Goal: Task Accomplishment & Management: Manage account settings

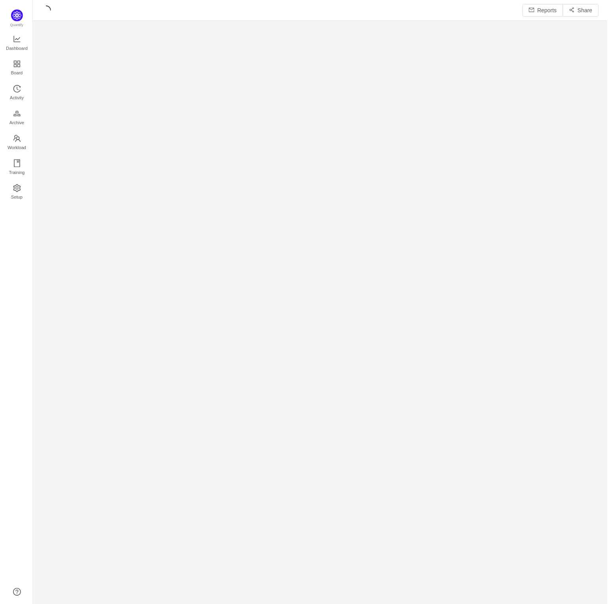
scroll to position [597, 562]
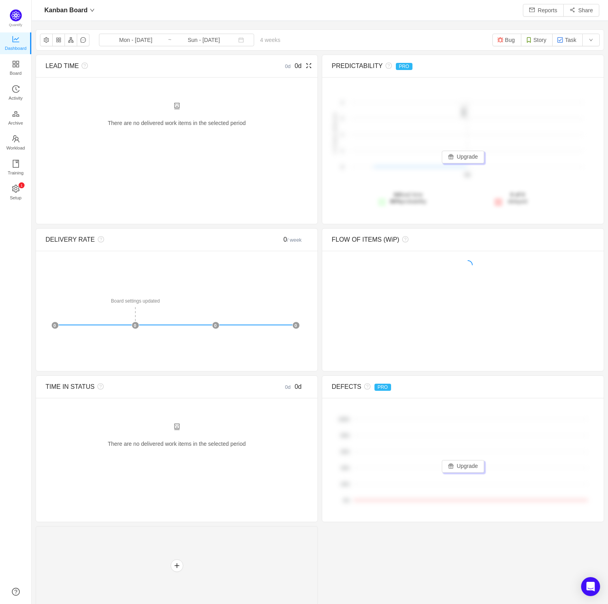
scroll to position [8, 9]
click at [17, 91] on span "Activity" at bounding box center [16, 98] width 14 height 16
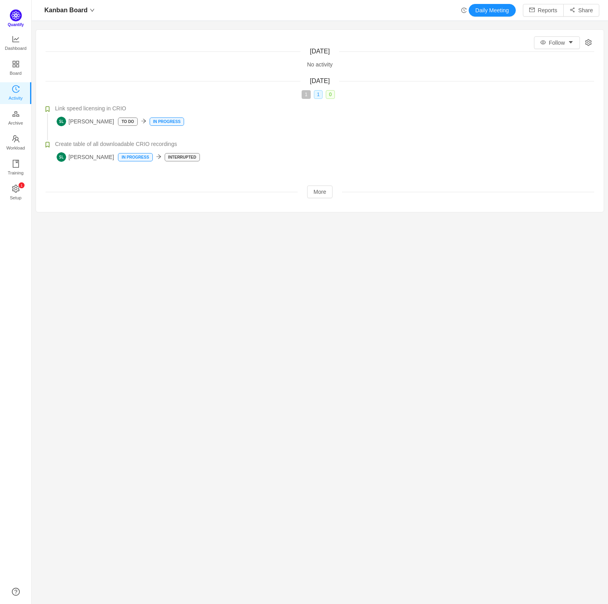
click at [18, 17] on img at bounding box center [16, 15] width 12 height 12
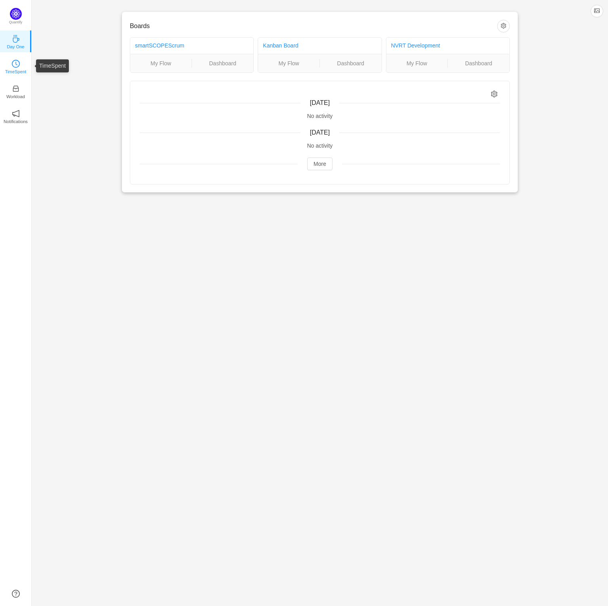
click at [22, 70] on p "TimeSpent" at bounding box center [15, 71] width 21 height 7
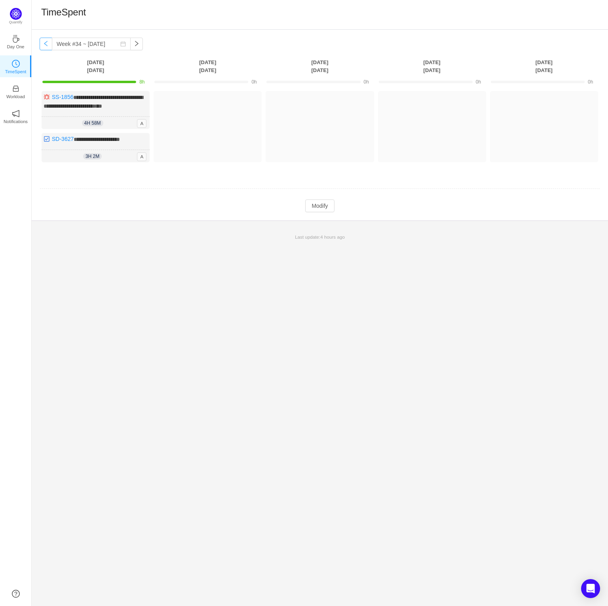
click at [44, 43] on button "button" at bounding box center [46, 44] width 13 height 13
type input "Week #33 ~ [DATE]"
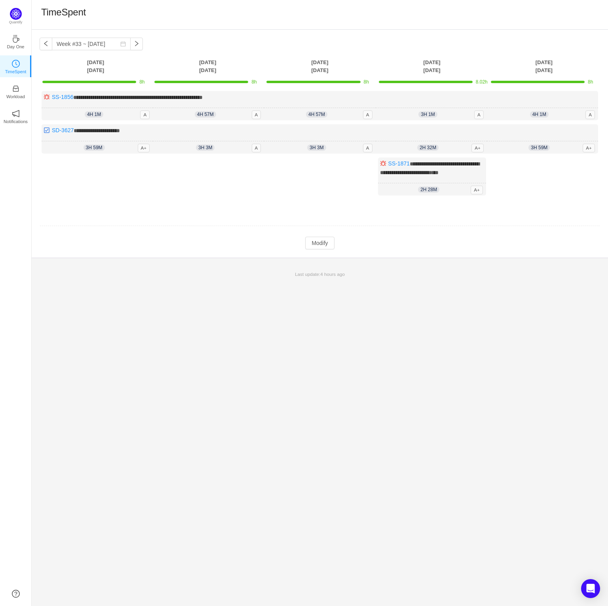
drag, startPoint x: 233, startPoint y: 184, endPoint x: 236, endPoint y: 190, distance: 6.7
click at [233, 184] on div "Log Time" at bounding box center [208, 181] width 108 height 46
click at [318, 244] on button "Modify" at bounding box center [319, 243] width 29 height 13
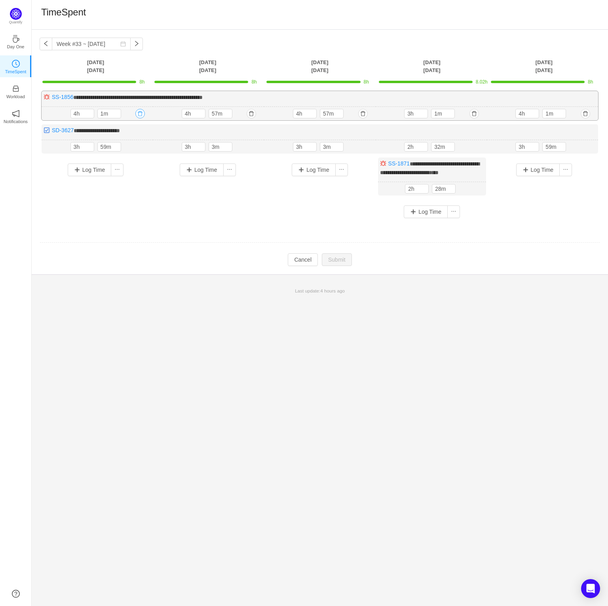
click at [141, 114] on button "button" at bounding box center [139, 113] width 9 height 9
click at [136, 145] on button "Yes" at bounding box center [130, 146] width 15 height 9
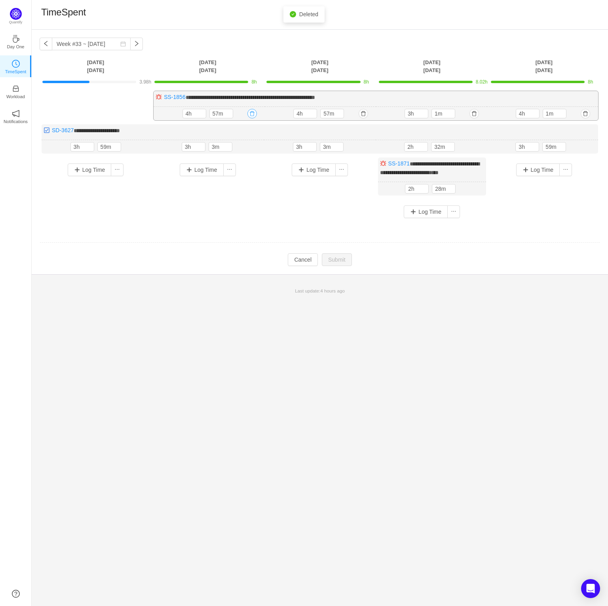
click at [250, 114] on button "button" at bounding box center [251, 113] width 9 height 9
click at [245, 147] on button "Yes" at bounding box center [242, 146] width 15 height 9
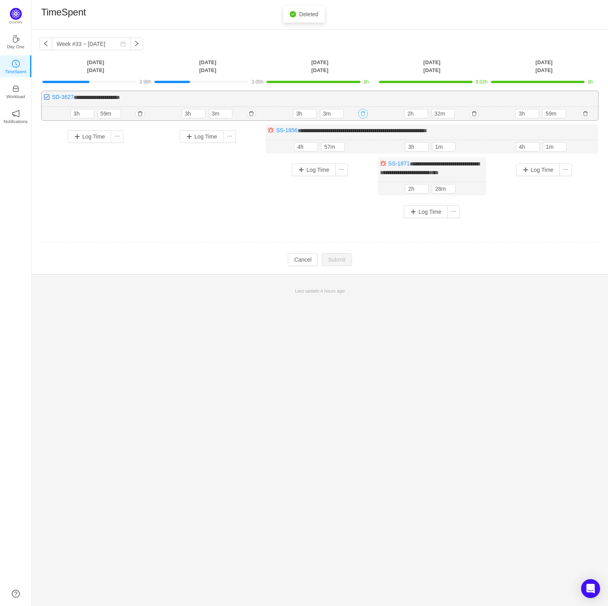
click at [363, 113] on button "button" at bounding box center [362, 113] width 9 height 9
click at [172, 201] on div "Log Time" at bounding box center [208, 164] width 108 height 81
click at [217, 115] on input "3m" at bounding box center [220, 113] width 23 height 9
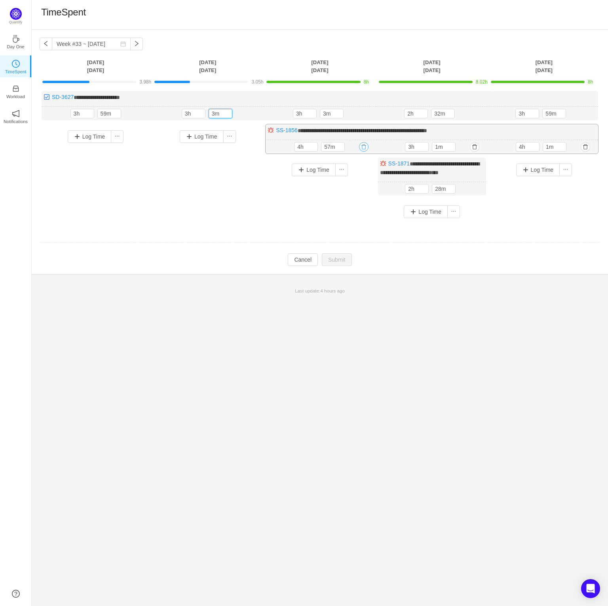
click at [365, 148] on button "button" at bounding box center [363, 146] width 9 height 9
click at [355, 179] on button "Yes" at bounding box center [354, 179] width 15 height 9
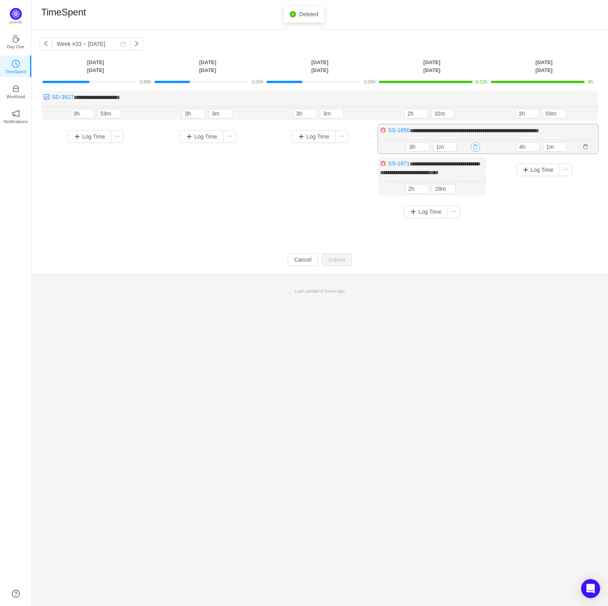
click at [477, 147] on button "button" at bounding box center [475, 146] width 9 height 9
click at [462, 180] on button "Yes" at bounding box center [465, 179] width 15 height 9
click at [478, 146] on button "button" at bounding box center [475, 146] width 9 height 9
click at [465, 183] on button "Yes" at bounding box center [465, 179] width 15 height 9
click at [587, 148] on button "button" at bounding box center [585, 146] width 9 height 9
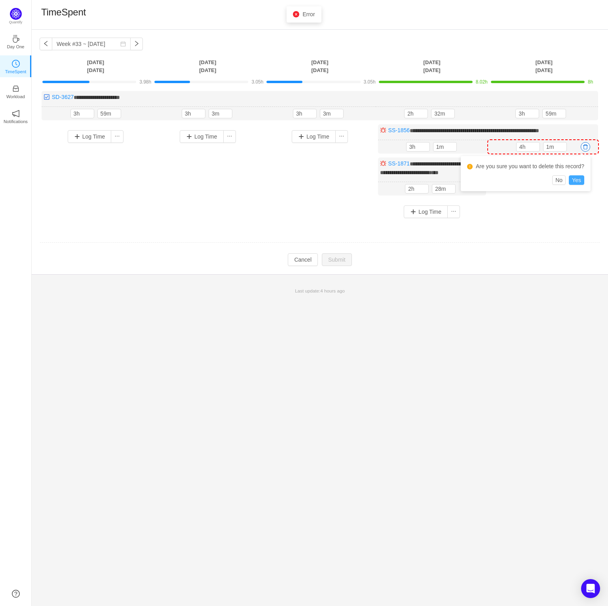
click at [571, 180] on button "Yes" at bounding box center [576, 179] width 15 height 9
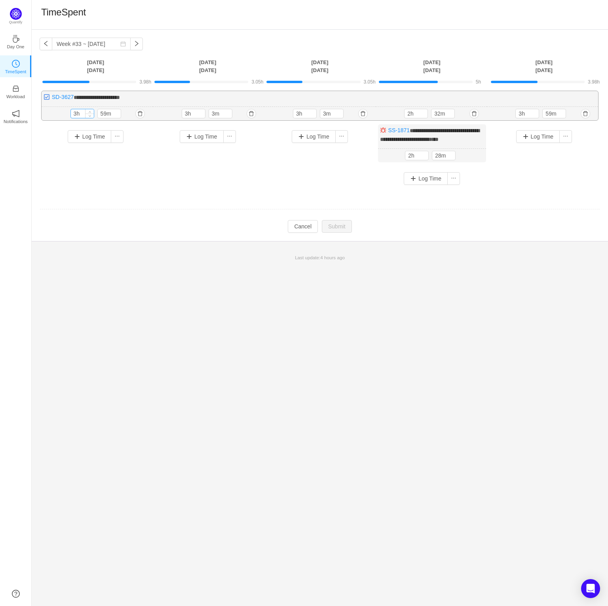
click at [81, 116] on input "3h" at bounding box center [82, 113] width 23 height 9
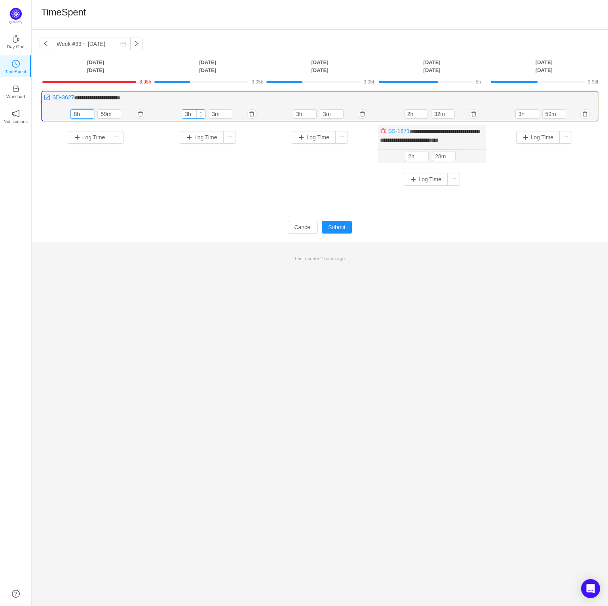
type input "8h"
click at [194, 113] on input "3h" at bounding box center [193, 114] width 23 height 9
type input "8h"
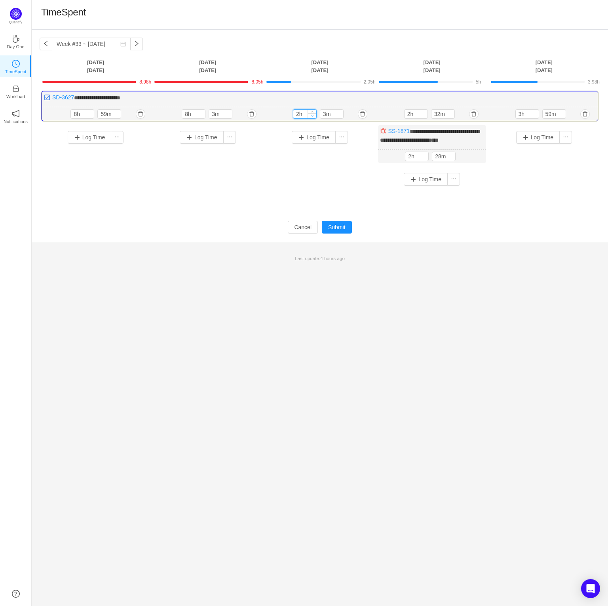
click at [309, 116] on span "Decrease Value" at bounding box center [312, 115] width 8 height 5
type input "8h"
click at [410, 111] on input "2h" at bounding box center [416, 114] width 23 height 9
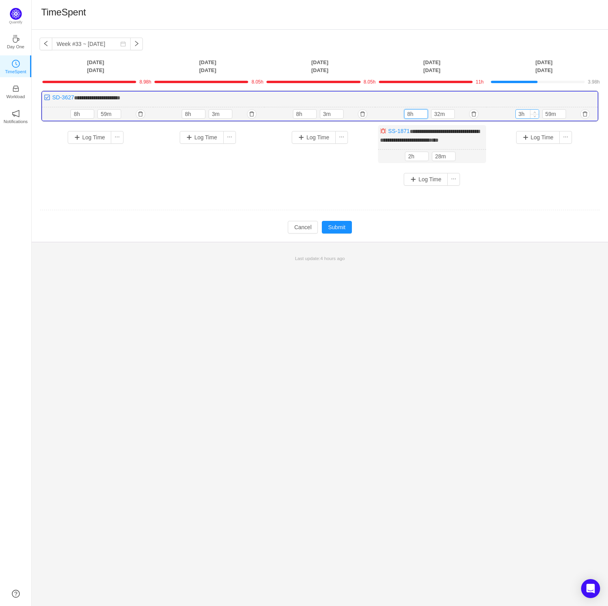
type input "8h"
click at [519, 116] on input "3h" at bounding box center [527, 114] width 23 height 9
type input "8h"
click at [552, 111] on input "59m" at bounding box center [554, 114] width 23 height 9
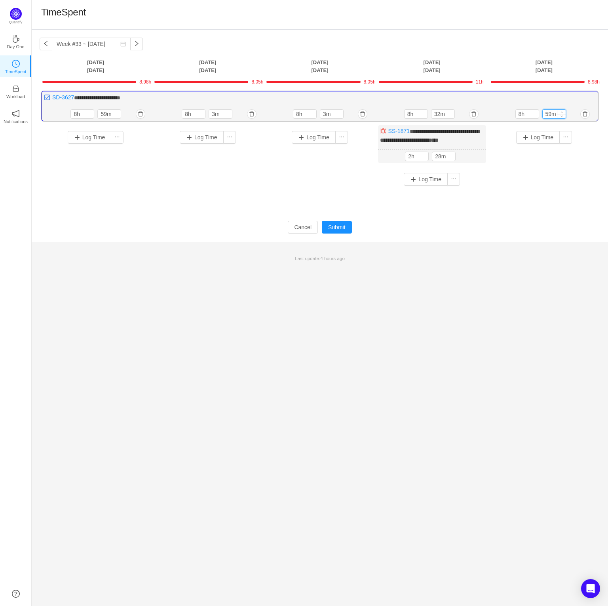
click at [552, 111] on input "59m" at bounding box center [554, 114] width 23 height 9
type input "0m"
click at [441, 114] on input "32m" at bounding box center [442, 114] width 23 height 9
type input "0m"
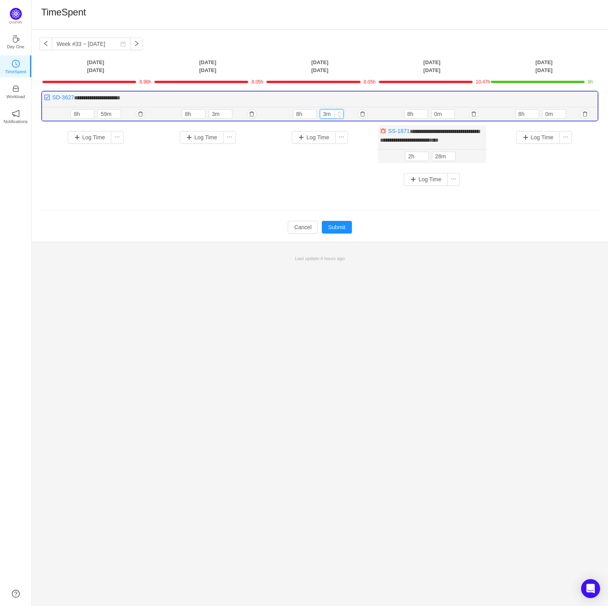
click at [330, 112] on input "3m" at bounding box center [331, 114] width 23 height 9
type input "0m"
click at [215, 116] on input "3m" at bounding box center [220, 114] width 23 height 9
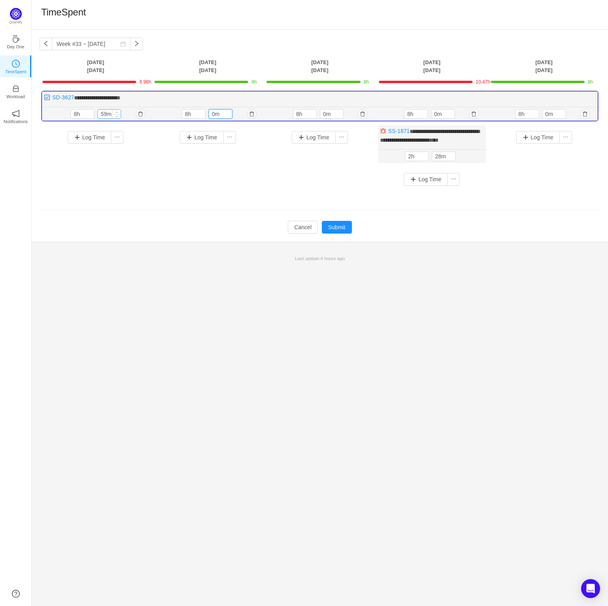
type input "0m"
click at [106, 111] on input "59m" at bounding box center [109, 114] width 23 height 9
type input "0m"
click at [276, 192] on td "**********" at bounding box center [320, 144] width 560 height 112
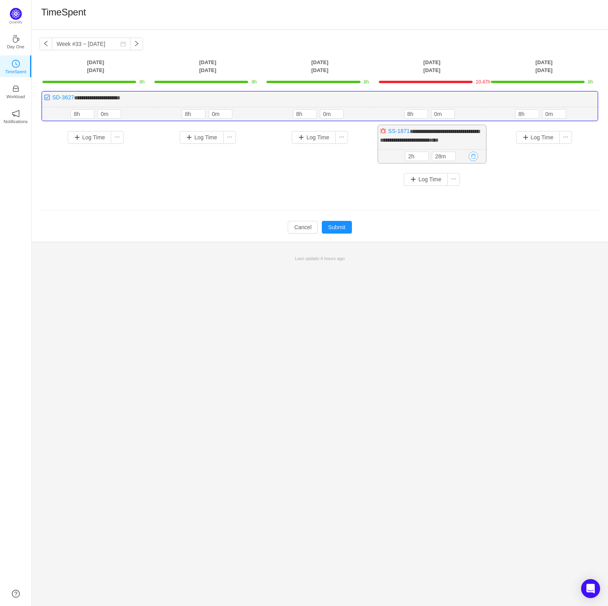
click at [472, 155] on button "button" at bounding box center [473, 156] width 9 height 9
click at [461, 190] on button "Yes" at bounding box center [463, 188] width 15 height 9
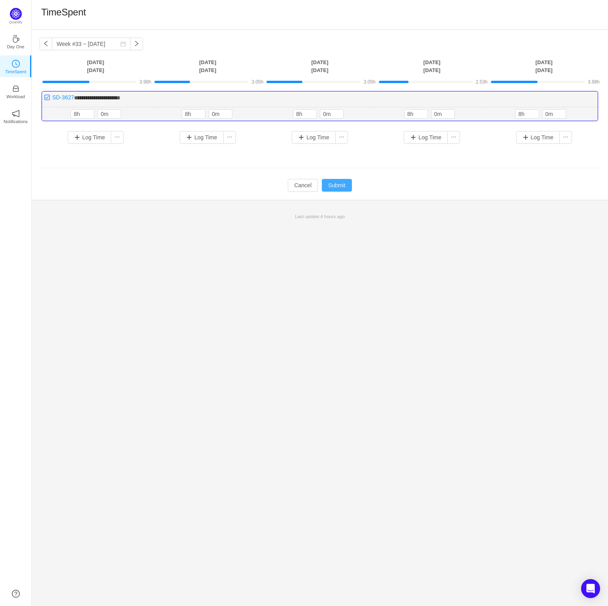
click at [334, 184] on button "Submit" at bounding box center [337, 185] width 30 height 13
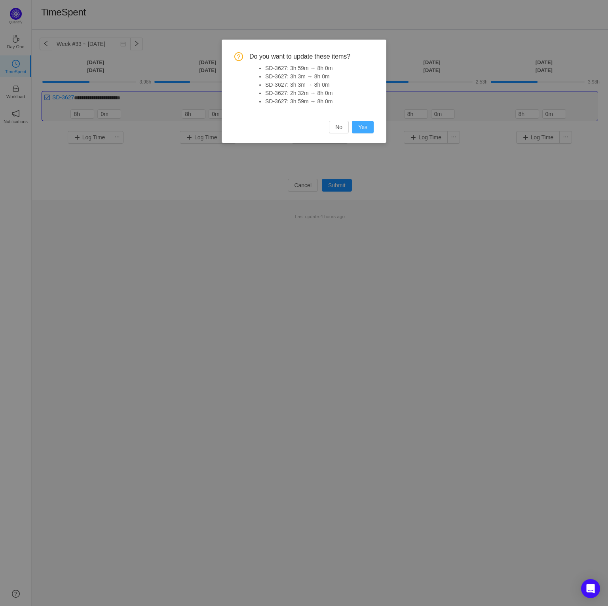
click at [366, 132] on button "Yes" at bounding box center [363, 127] width 22 height 13
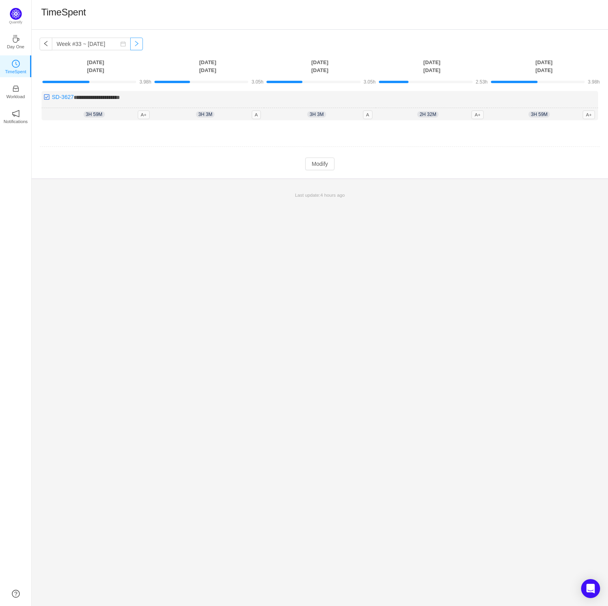
click at [142, 44] on button "button" at bounding box center [136, 44] width 13 height 13
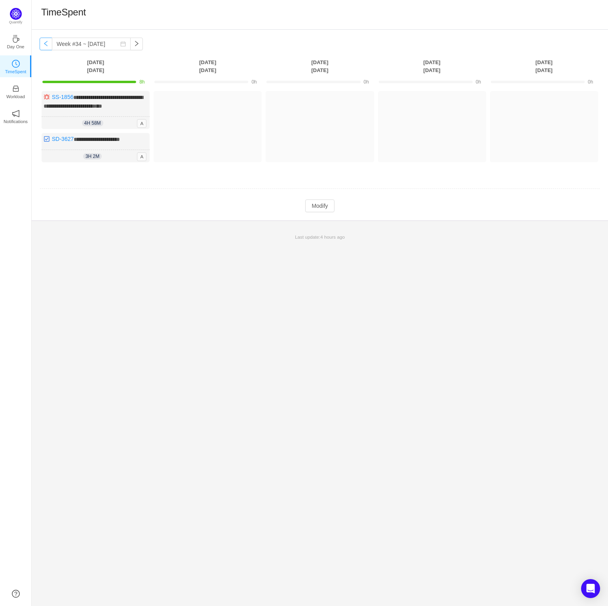
click at [46, 48] on button "button" at bounding box center [46, 44] width 13 height 13
type input "Week #33 ~ [DATE]"
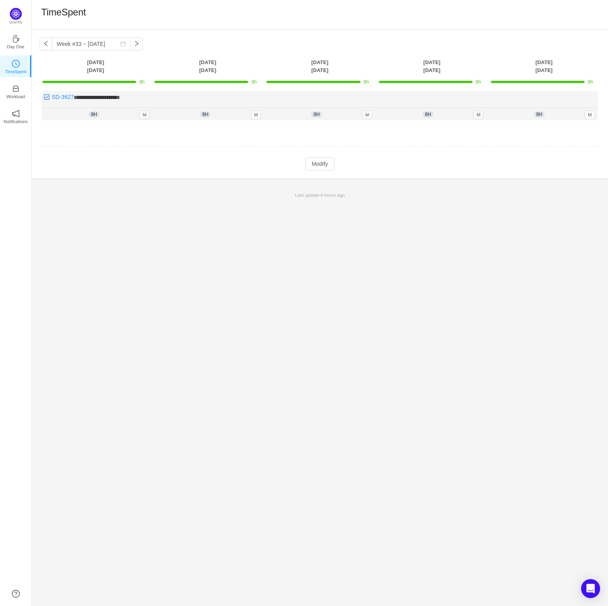
click at [192, 188] on div "Last update: 4 hours ago" at bounding box center [320, 195] width 576 height 17
